Goal: Task Accomplishment & Management: Use online tool/utility

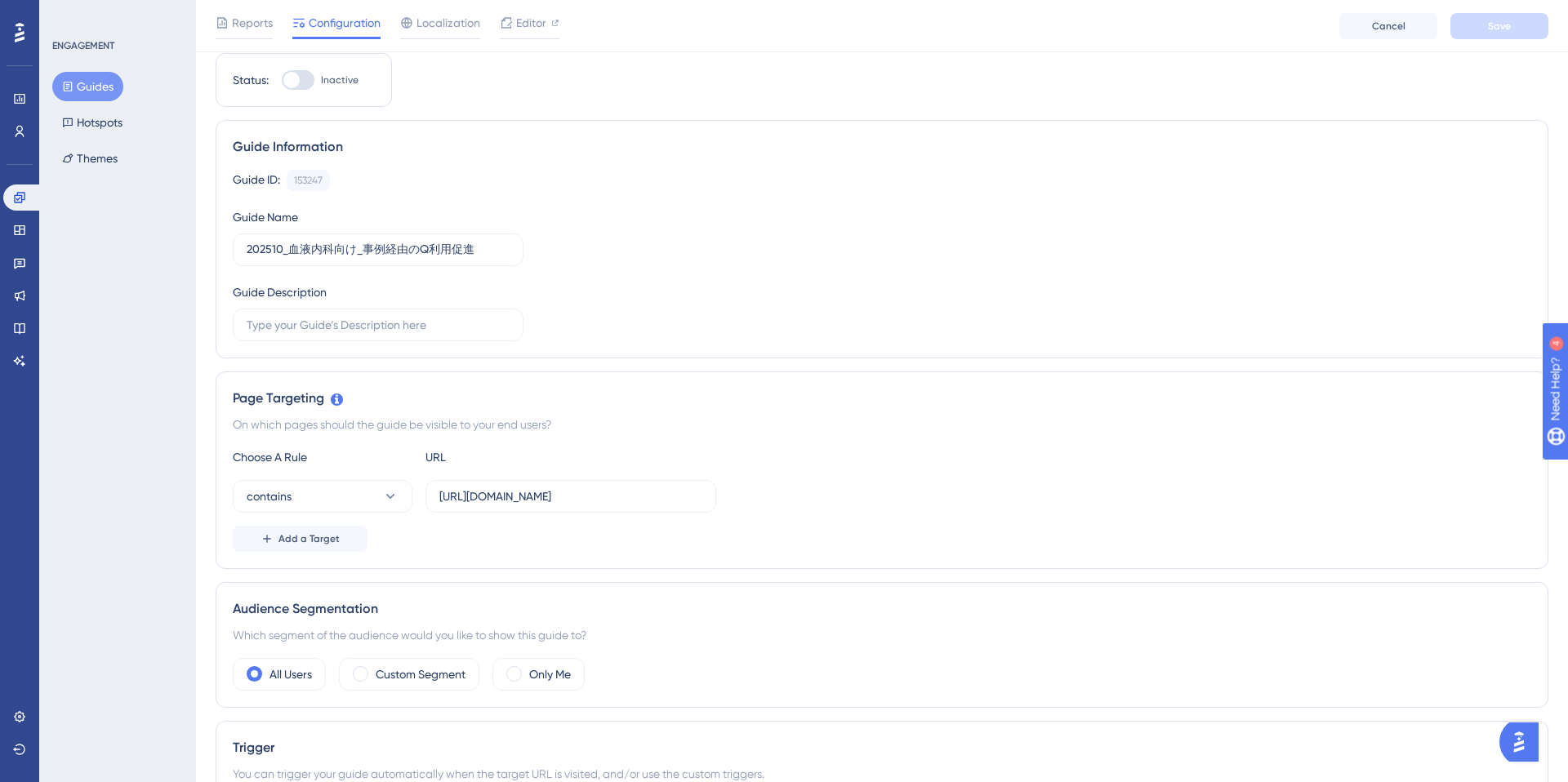
scroll to position [48, 0]
click at [665, 504] on input "https://e-consult.medii.jp/example/0076b9c7-ff49-4156-a675-d871b355183d" at bounding box center [571, 500] width 263 height 18
click at [514, 21] on div "Editor" at bounding box center [530, 23] width 59 height 20
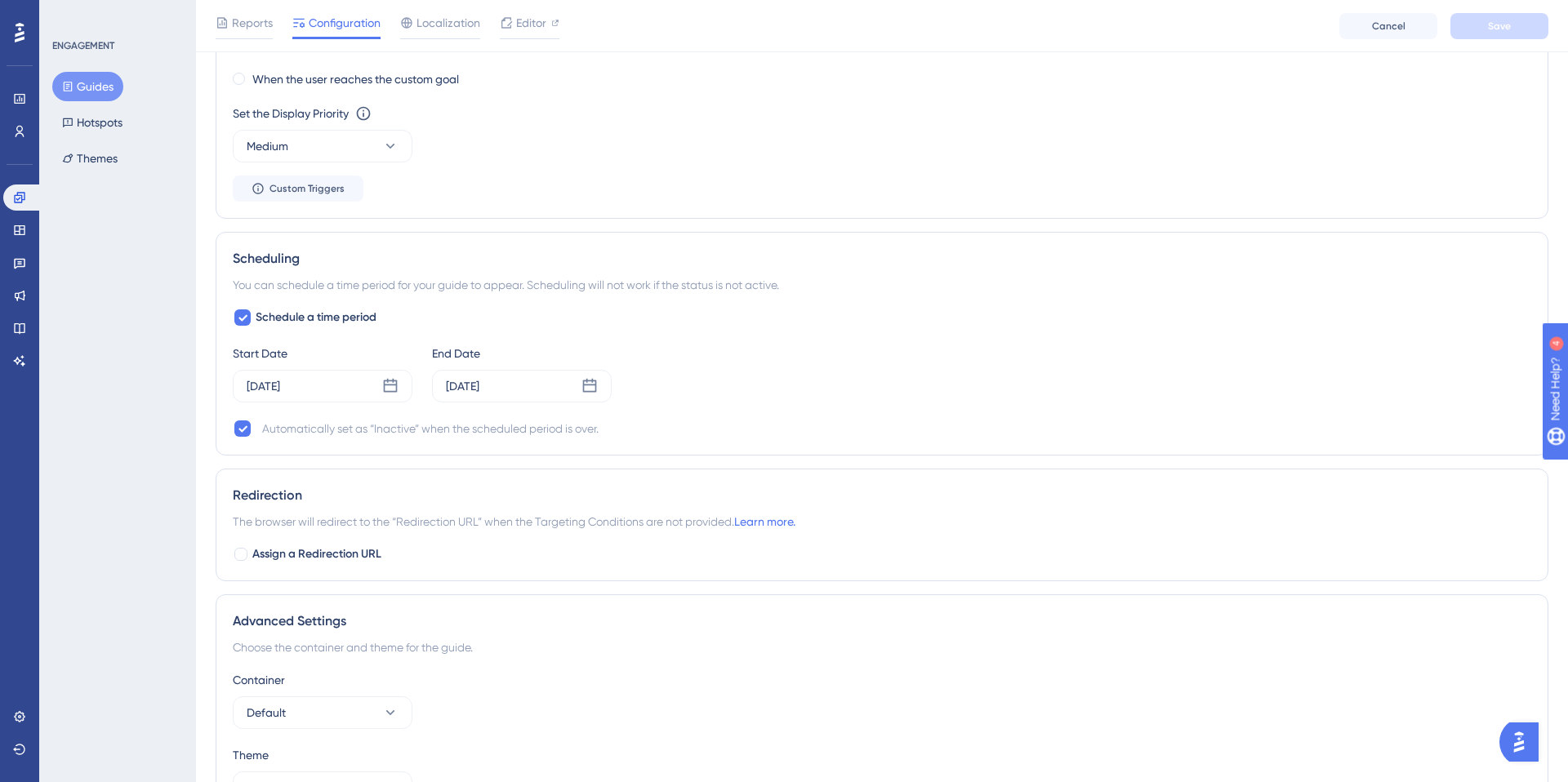
scroll to position [1023, 0]
click at [590, 388] on icon at bounding box center [589, 385] width 16 height 16
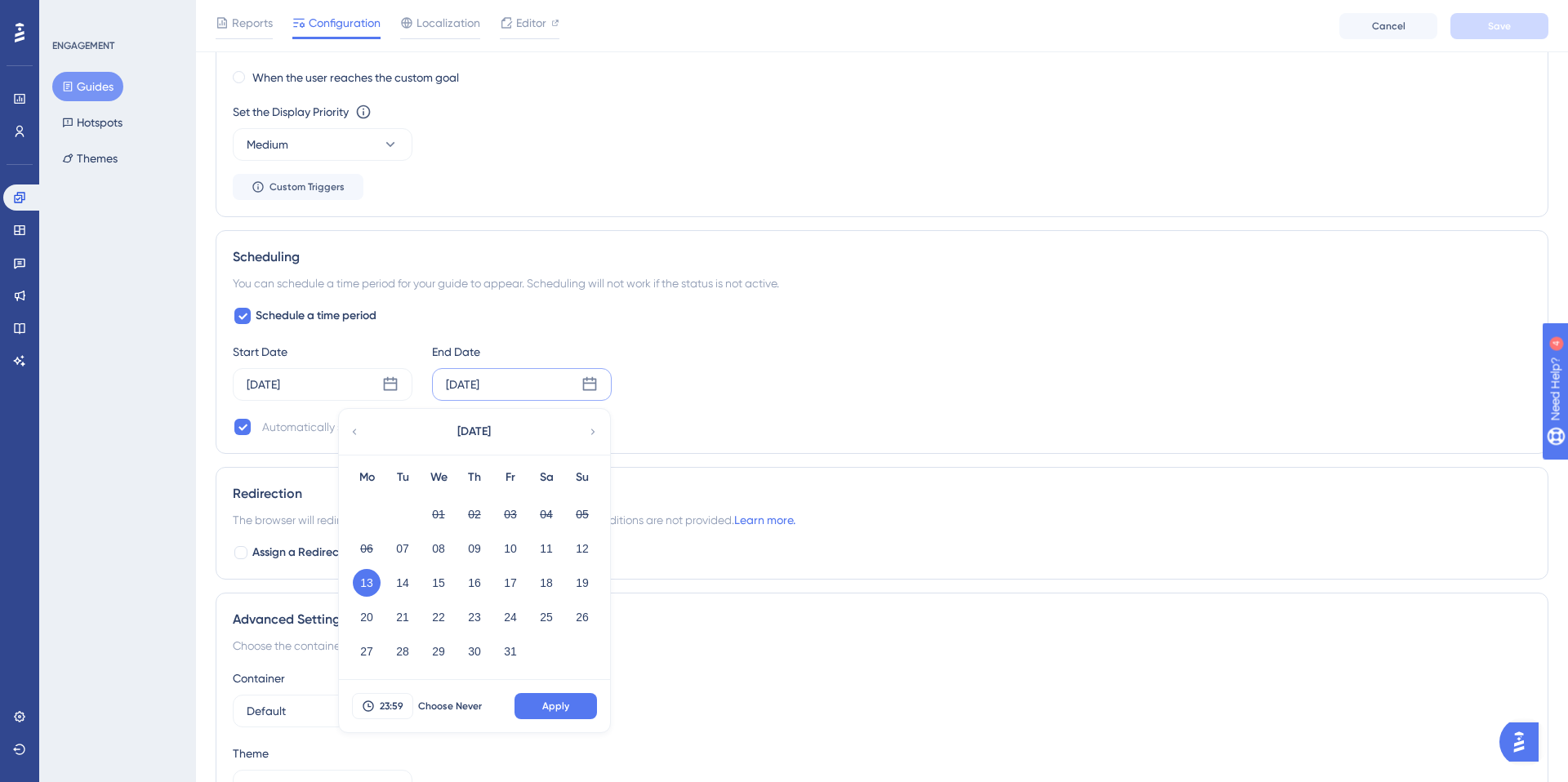
click at [850, 471] on div "Redirection The browser will redirect to the “Redirection URL” when the Targeti…" at bounding box center [881, 523] width 1333 height 113
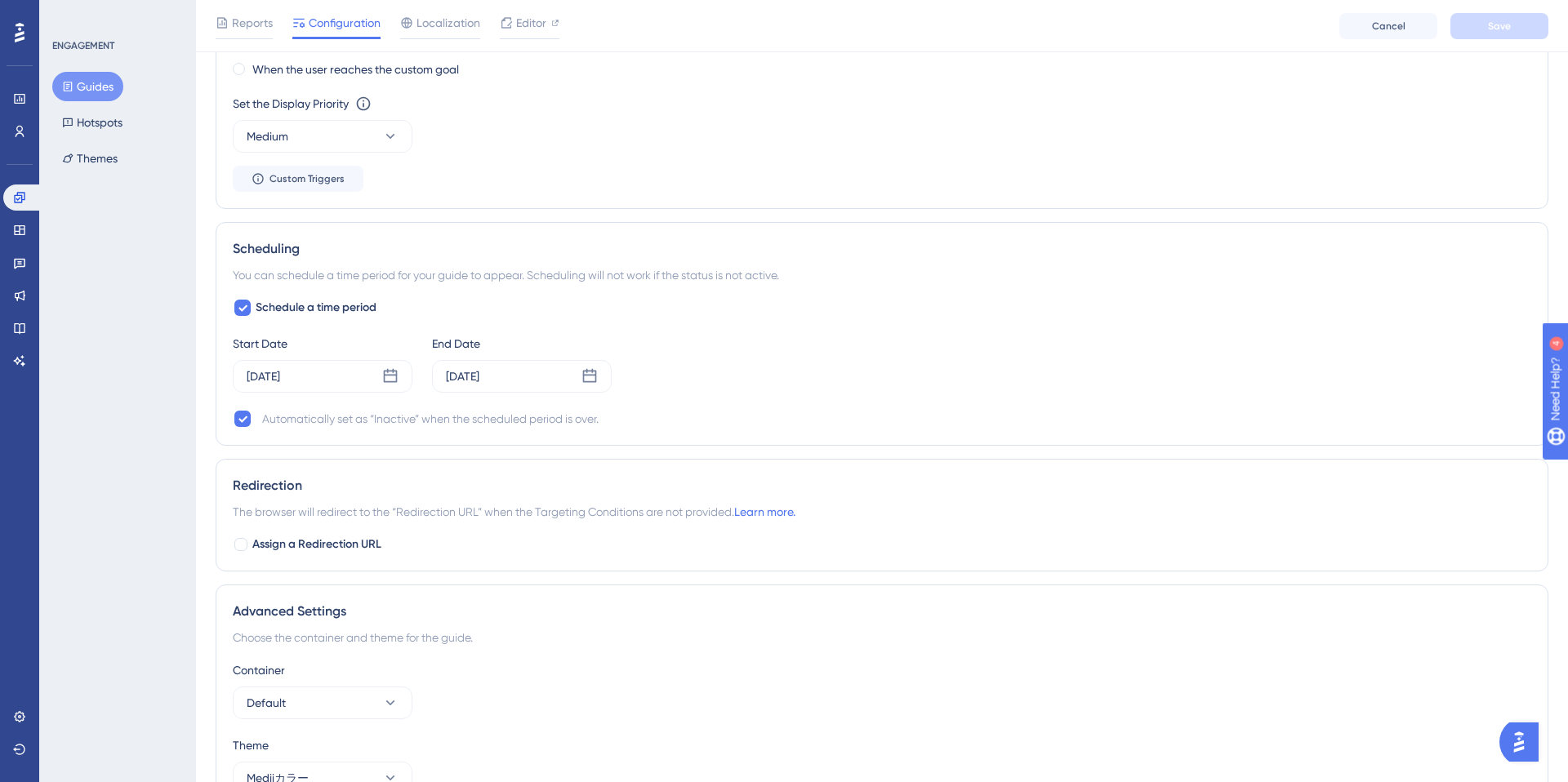
scroll to position [1040, 0]
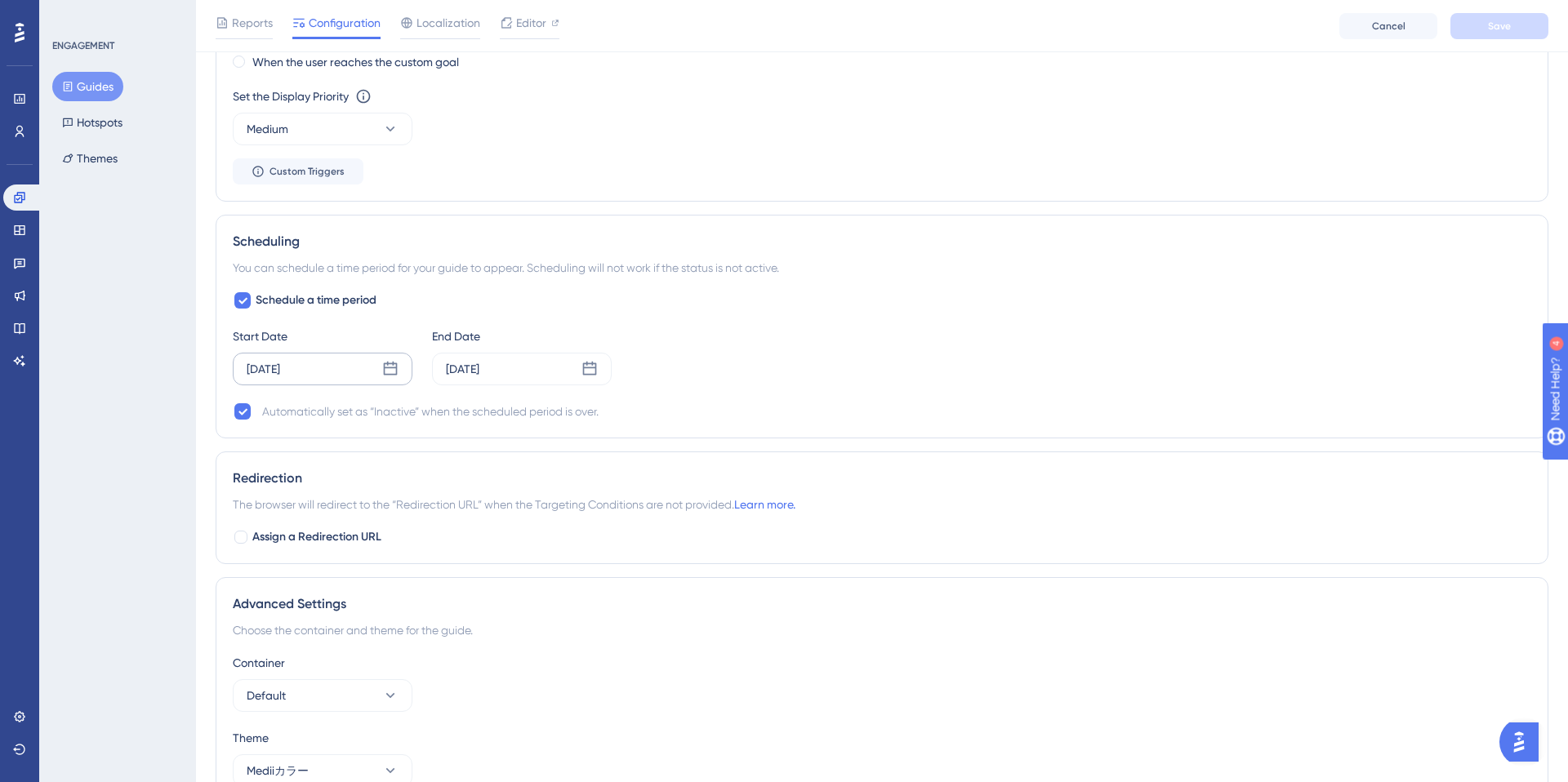
click at [386, 365] on icon at bounding box center [390, 369] width 16 height 16
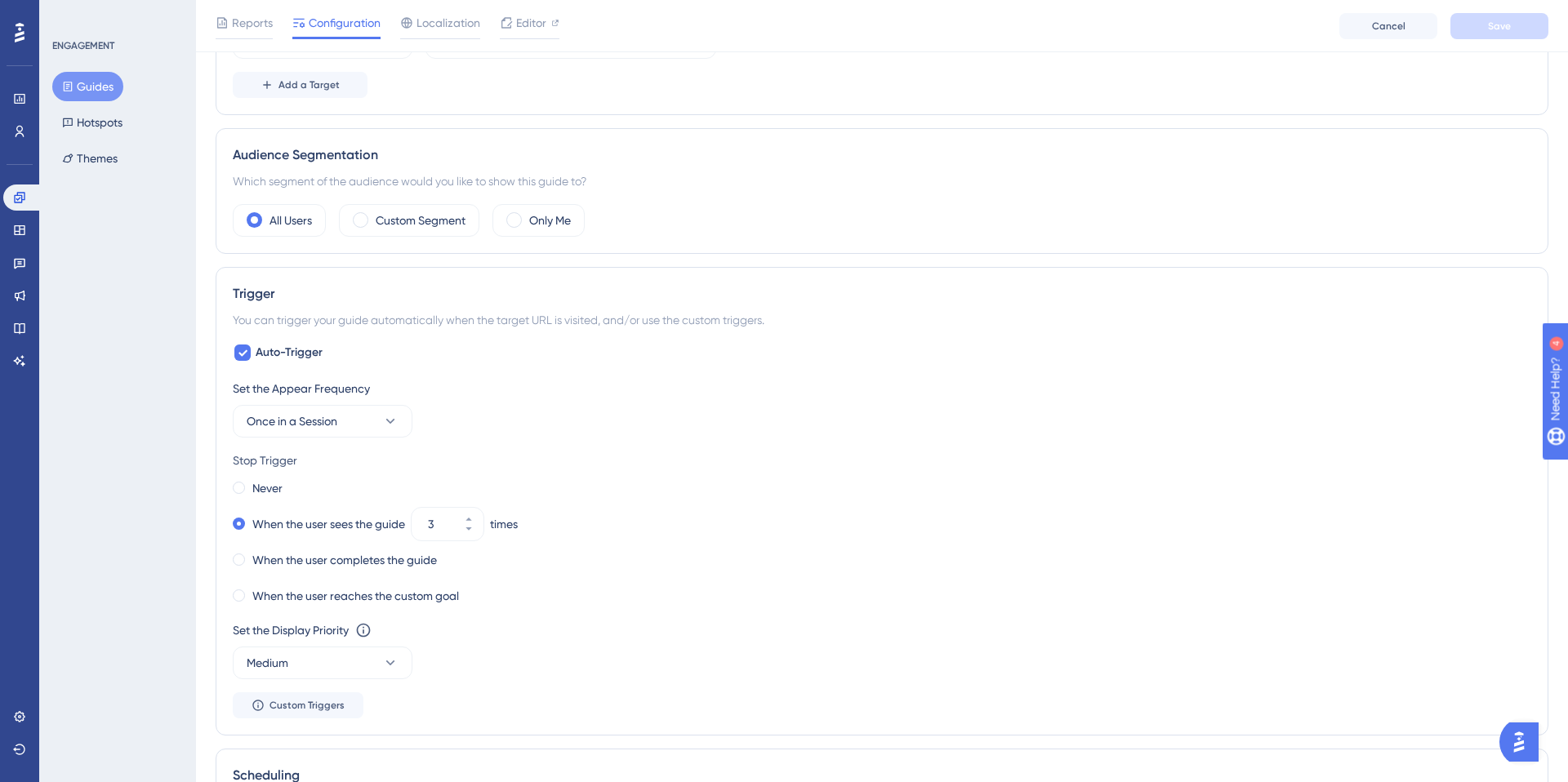
scroll to position [0, 0]
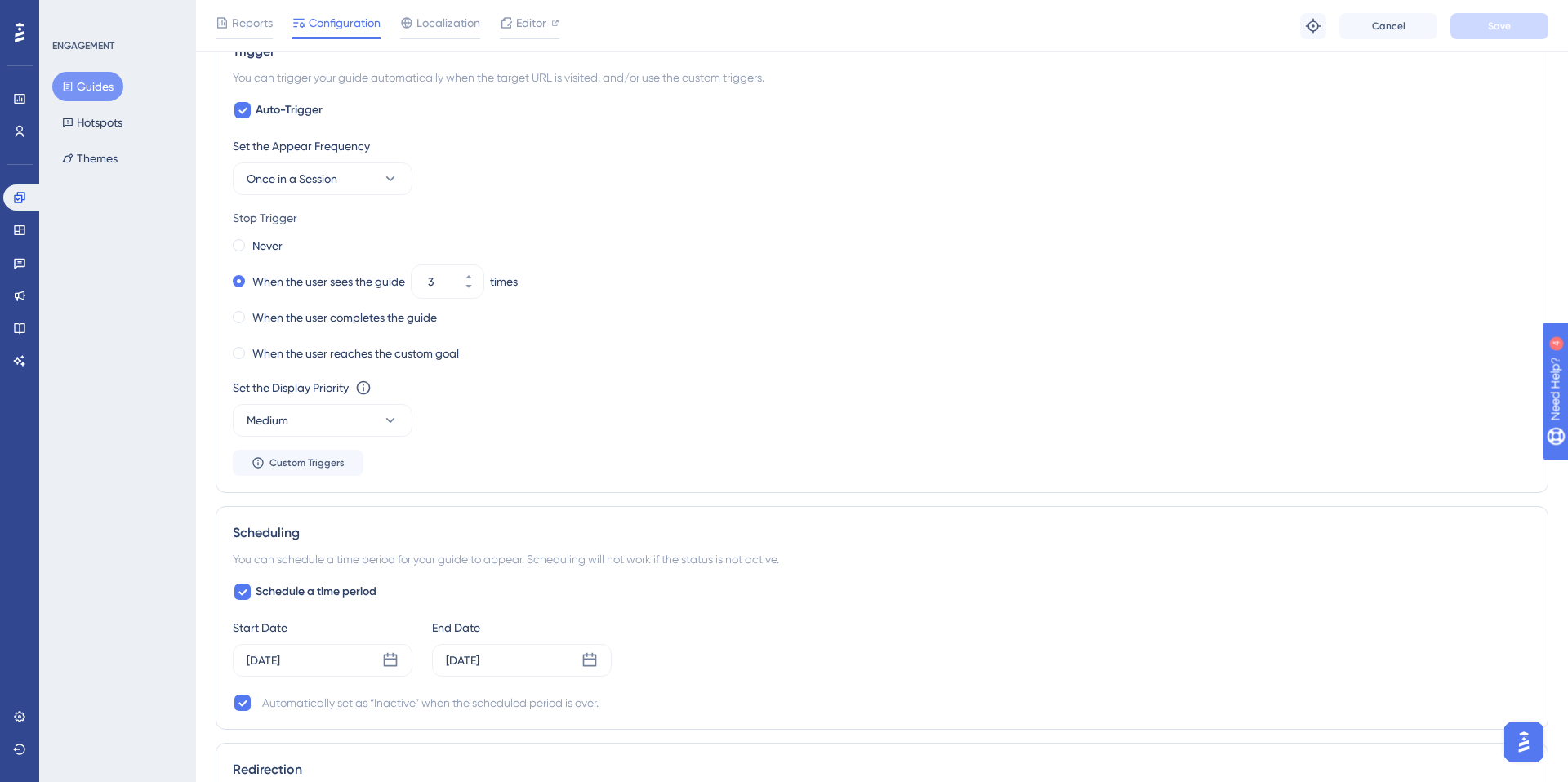
scroll to position [1127, 0]
